Goal: Task Accomplishment & Management: Use online tool/utility

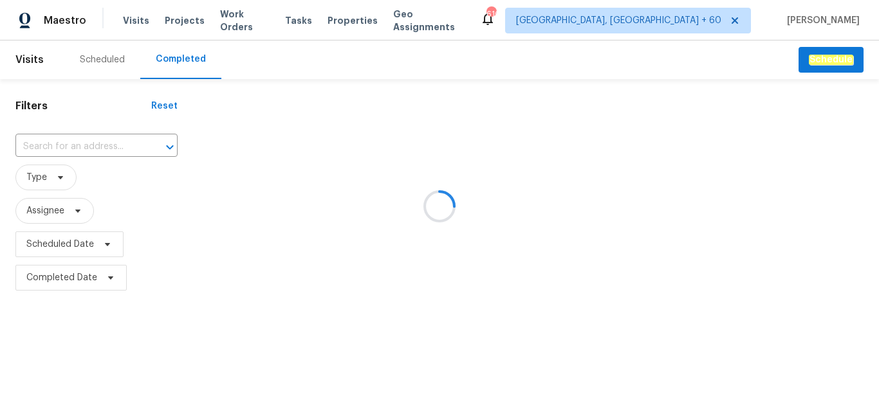
click at [75, 143] on div at bounding box center [439, 206] width 879 height 412
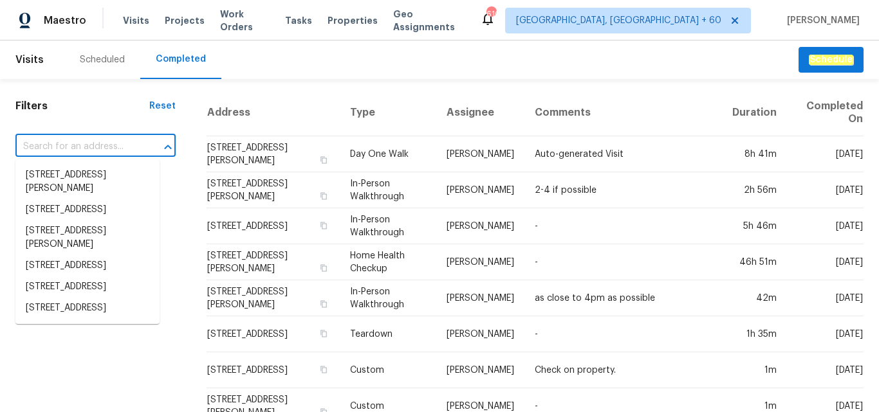
click at [75, 144] on input "text" at bounding box center [77, 147] width 124 height 20
type input "[STREET_ADDRESS][PERSON_NAME]"
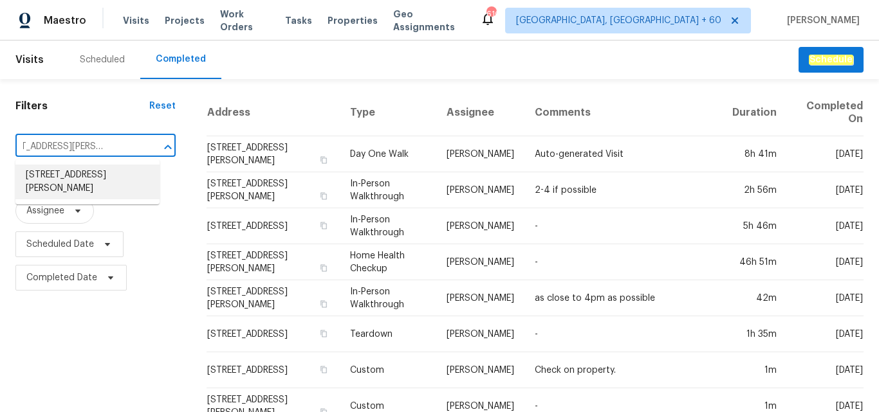
click at [80, 172] on li "[STREET_ADDRESS][PERSON_NAME]" at bounding box center [87, 182] width 144 height 35
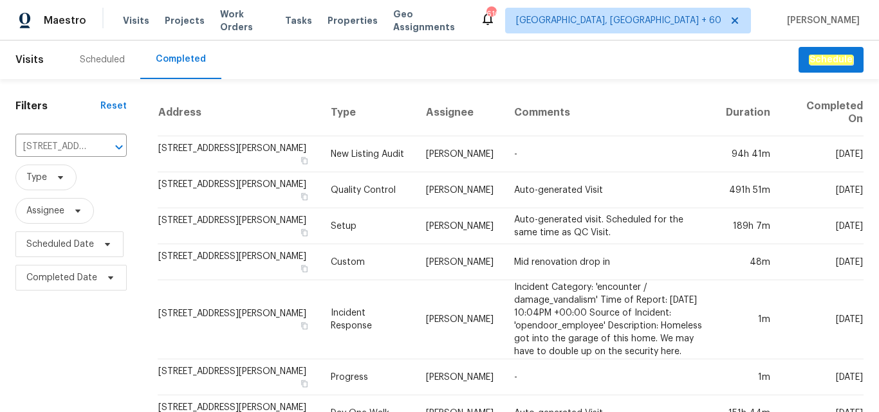
click at [111, 183] on span "Type" at bounding box center [70, 178] width 111 height 26
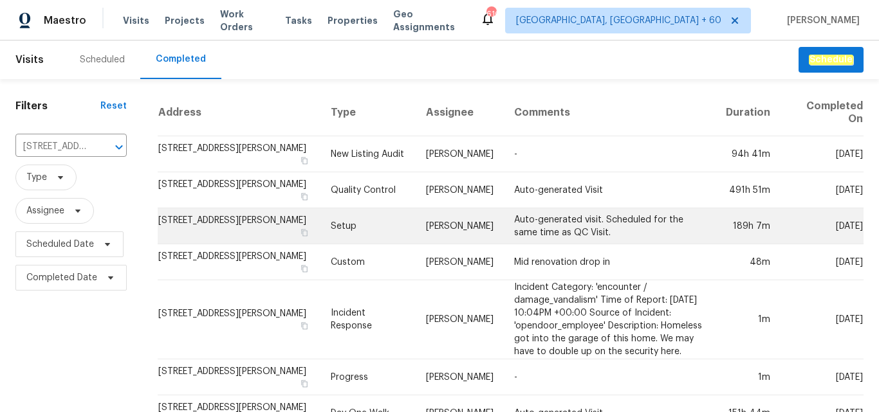
click at [252, 224] on td "[STREET_ADDRESS][PERSON_NAME]" at bounding box center [239, 226] width 163 height 36
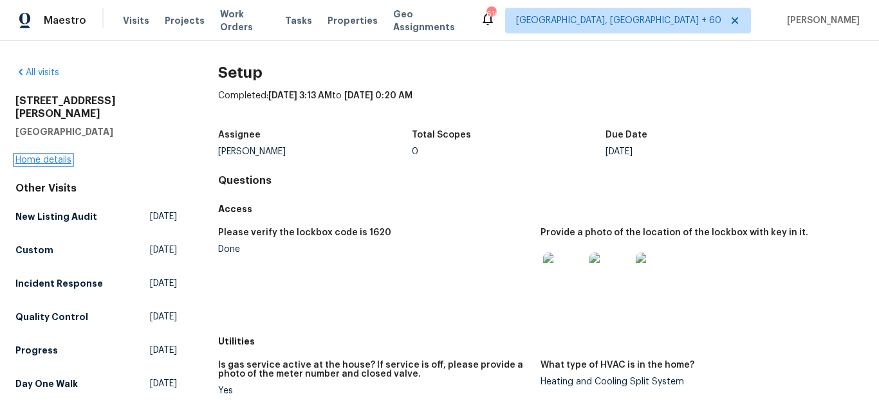
click at [43, 156] on link "Home details" at bounding box center [43, 160] width 56 height 9
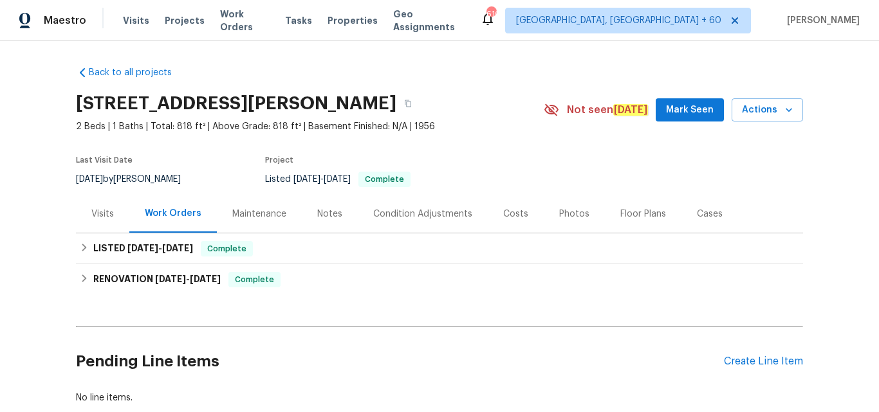
click at [575, 208] on div "Photos" at bounding box center [574, 214] width 30 height 13
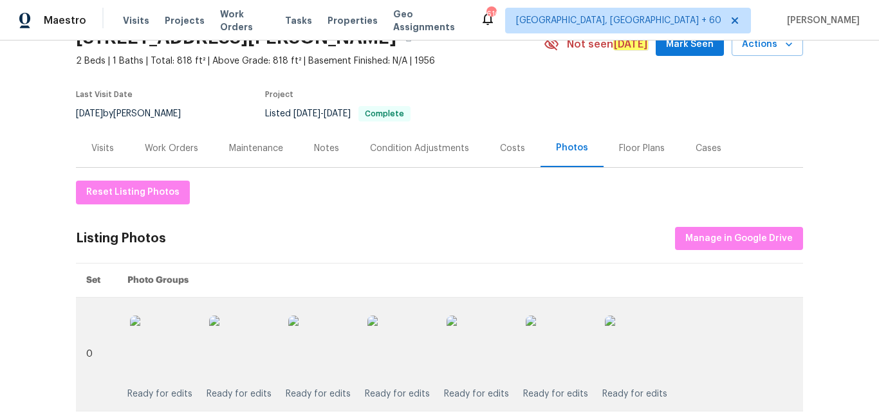
scroll to position [64, 0]
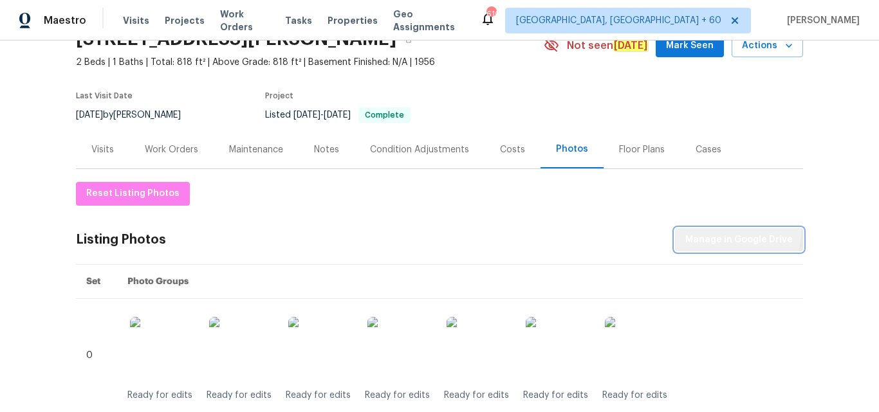
click at [717, 230] on button "Manage in Google Drive" at bounding box center [739, 240] width 128 height 24
